Goal: Navigation & Orientation: Go to known website

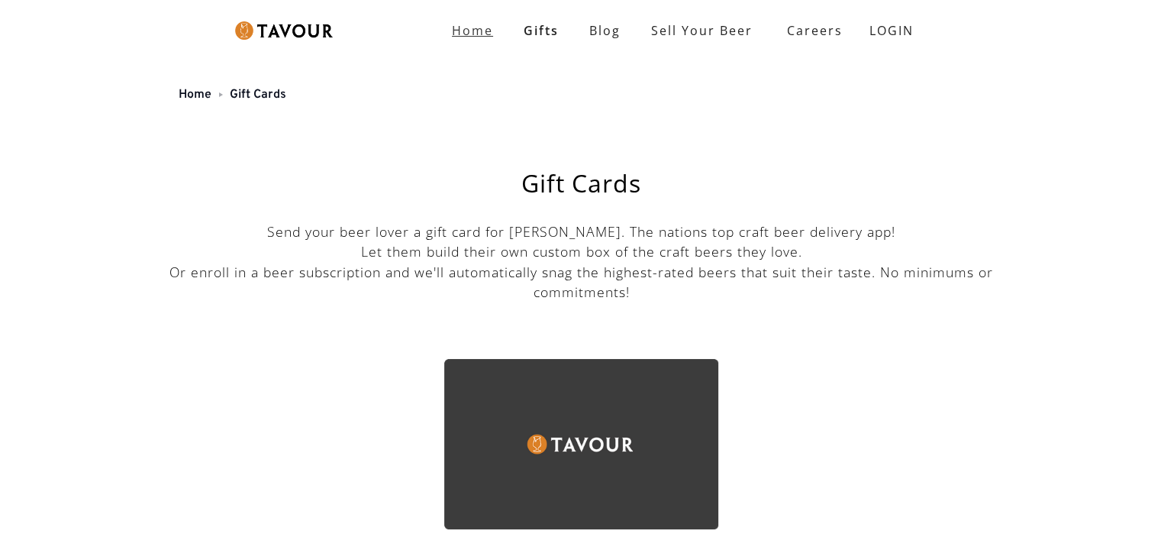
click at [484, 33] on strong "Home" at bounding box center [472, 30] width 41 height 17
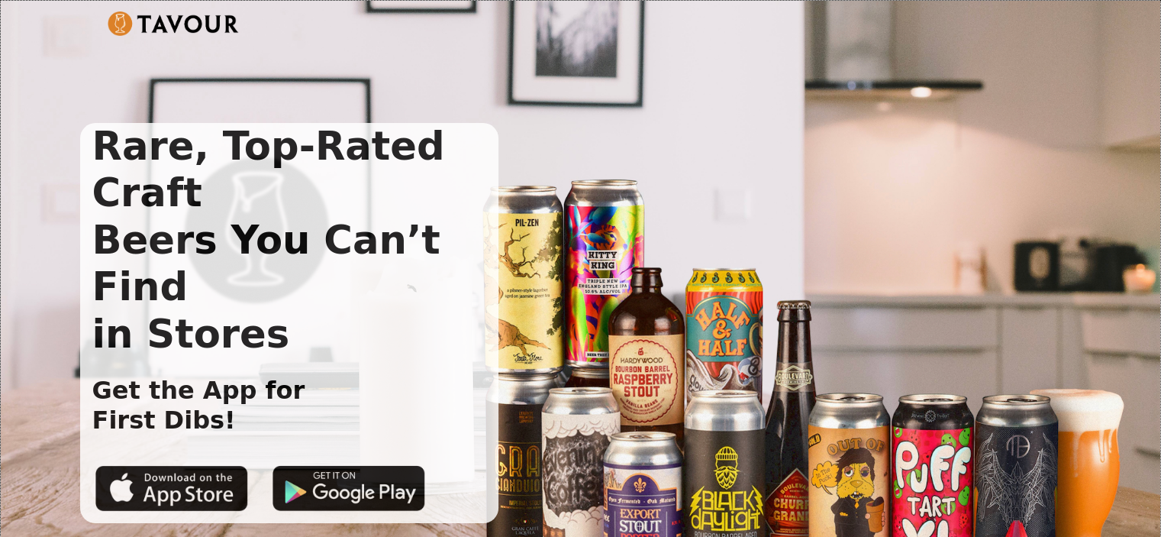
click at [608, 240] on div "Rare, Top-Rated Craft Beers You Can’t Find in Stores Get the App for First Dibs!" at bounding box center [568, 323] width 977 height 400
click at [127, 24] on img at bounding box center [174, 23] width 132 height 24
